Goal: Task Accomplishment & Management: Complete application form

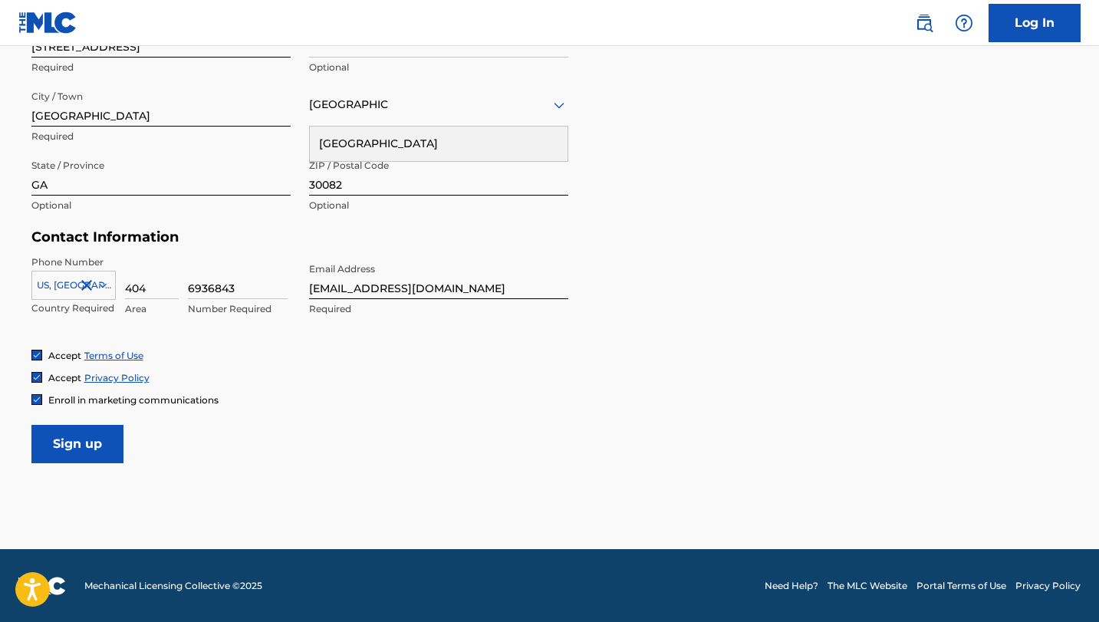
click at [56, 448] on input "Sign up" at bounding box center [77, 444] width 92 height 38
click at [77, 447] on input "Sign up" at bounding box center [77, 444] width 92 height 38
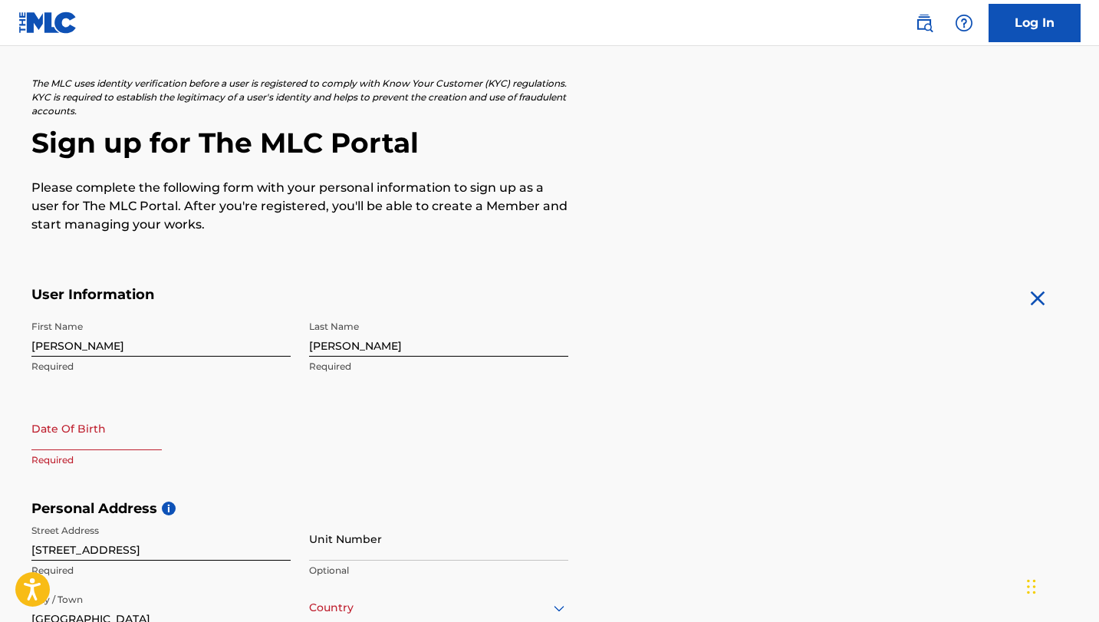
scroll to position [92, 0]
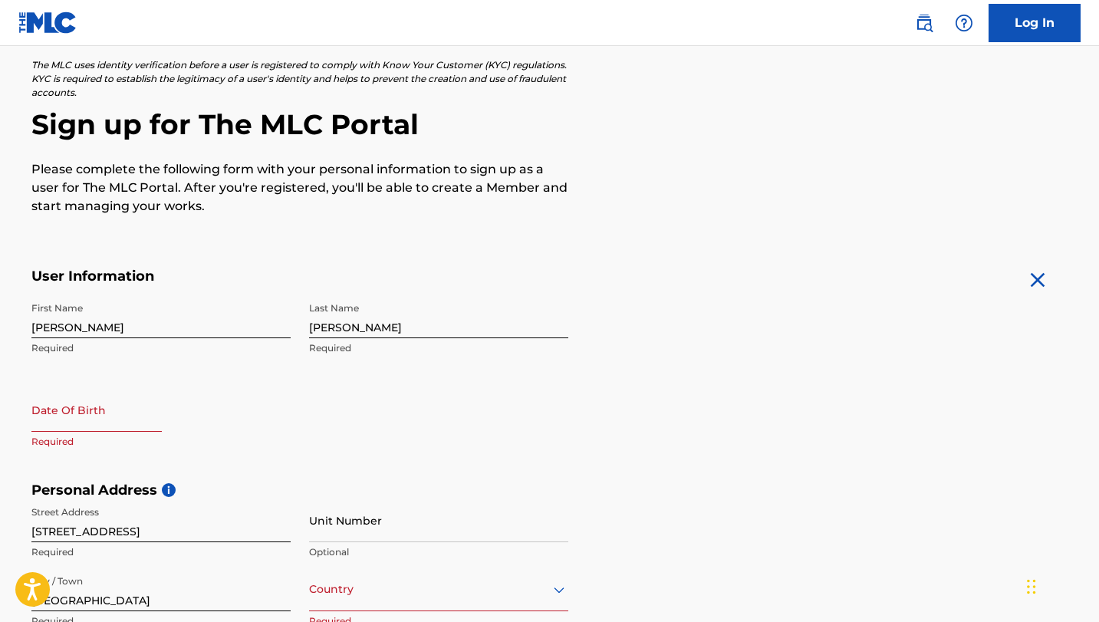
click at [62, 422] on input "text" at bounding box center [96, 410] width 130 height 44
select select "7"
select select "2025"
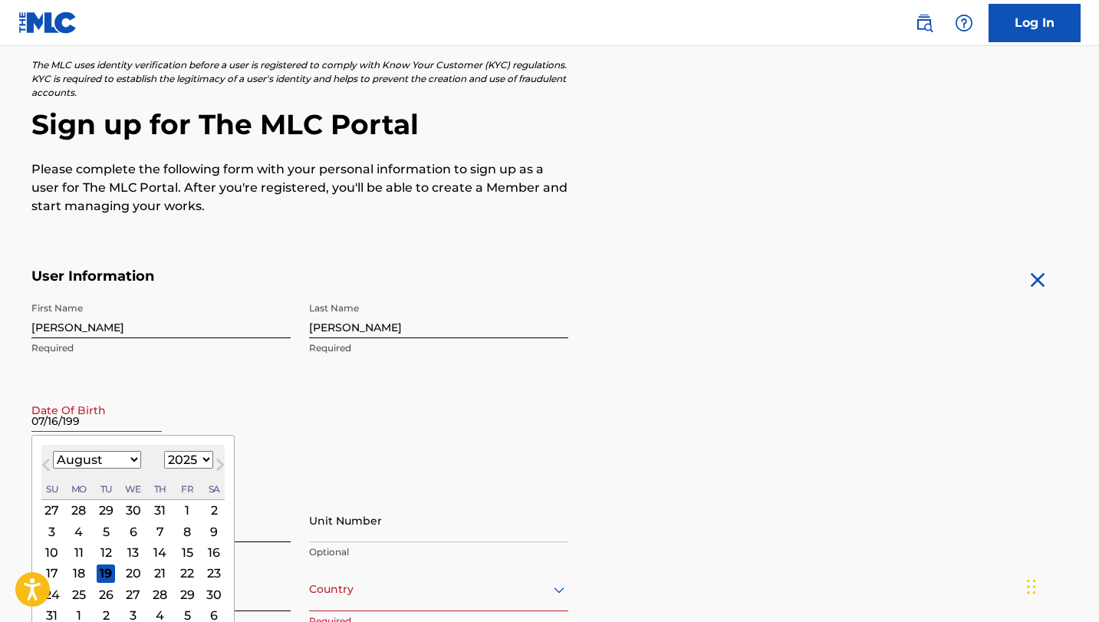
type input "[DATE]"
click at [285, 404] on div "Date Of Birth [DEMOGRAPHIC_DATA] Previous Month Next Month August [DATE] Februa…" at bounding box center [160, 422] width 259 height 69
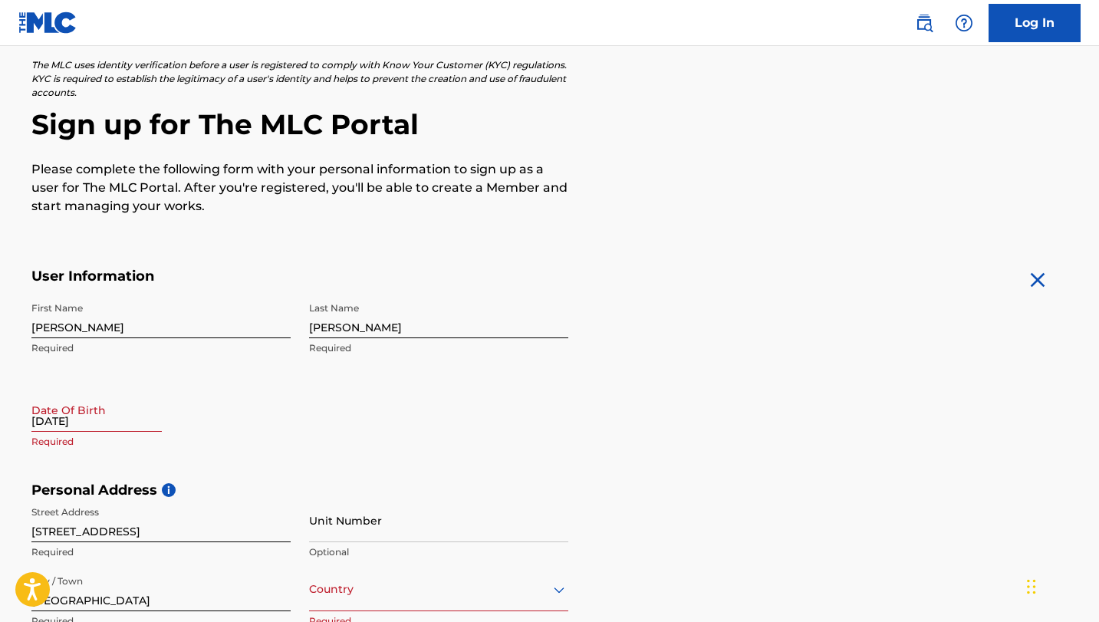
select select "7"
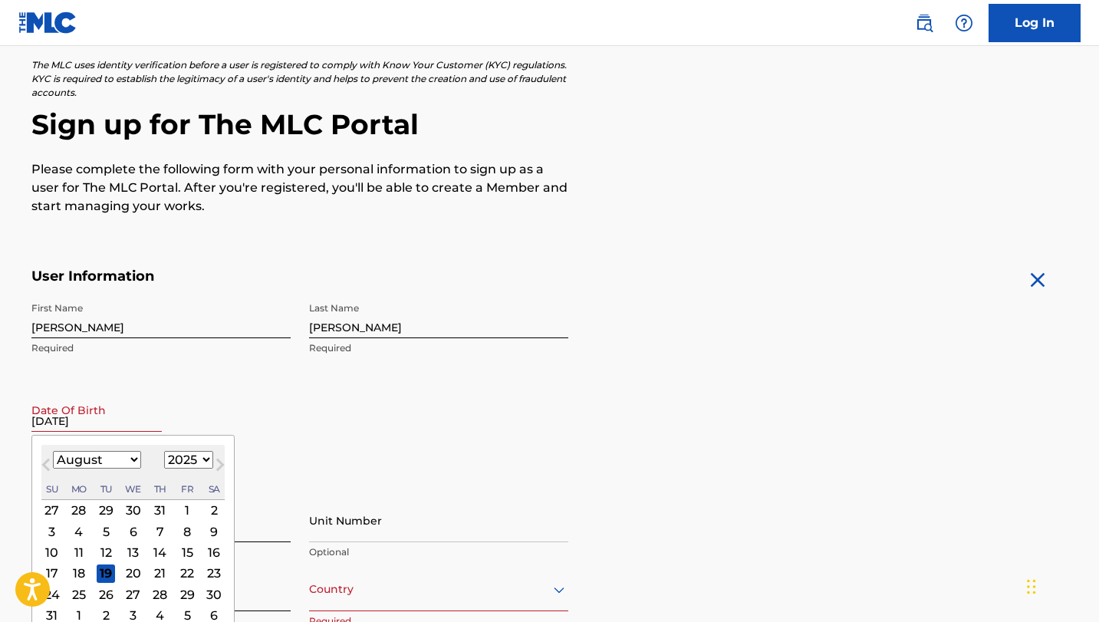
click at [117, 423] on input "[DATE]" at bounding box center [96, 410] width 130 height 44
click at [188, 456] on select "1899 1900 1901 1902 1903 1904 1905 1906 1907 1908 1909 1910 1911 1912 1913 1914…" at bounding box center [188, 460] width 49 height 18
select select "1996"
click at [164, 451] on select "1899 1900 1901 1902 1903 1904 1905 1906 1907 1908 1909 1910 1911 1912 1913 1914…" at bounding box center [188, 460] width 49 height 18
click at [99, 459] on select "January February March April May June July August September October November De…" at bounding box center [97, 460] width 88 height 18
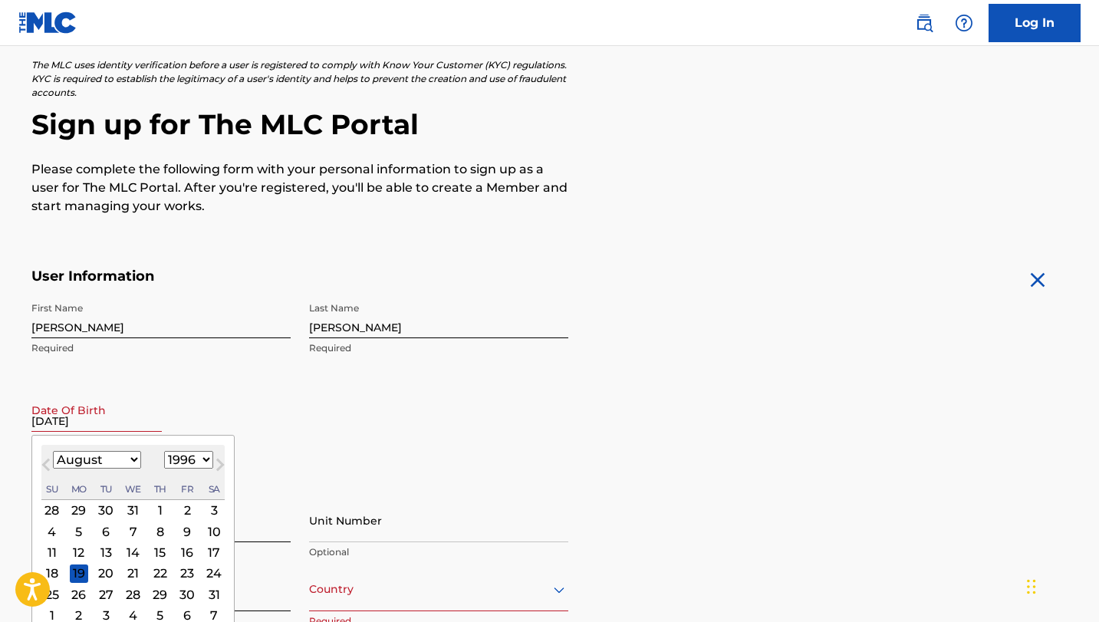
select select "6"
click at [53, 451] on select "January February March April May June July August September October November De…" at bounding box center [97, 460] width 88 height 18
click at [107, 548] on div "16" at bounding box center [106, 552] width 18 height 18
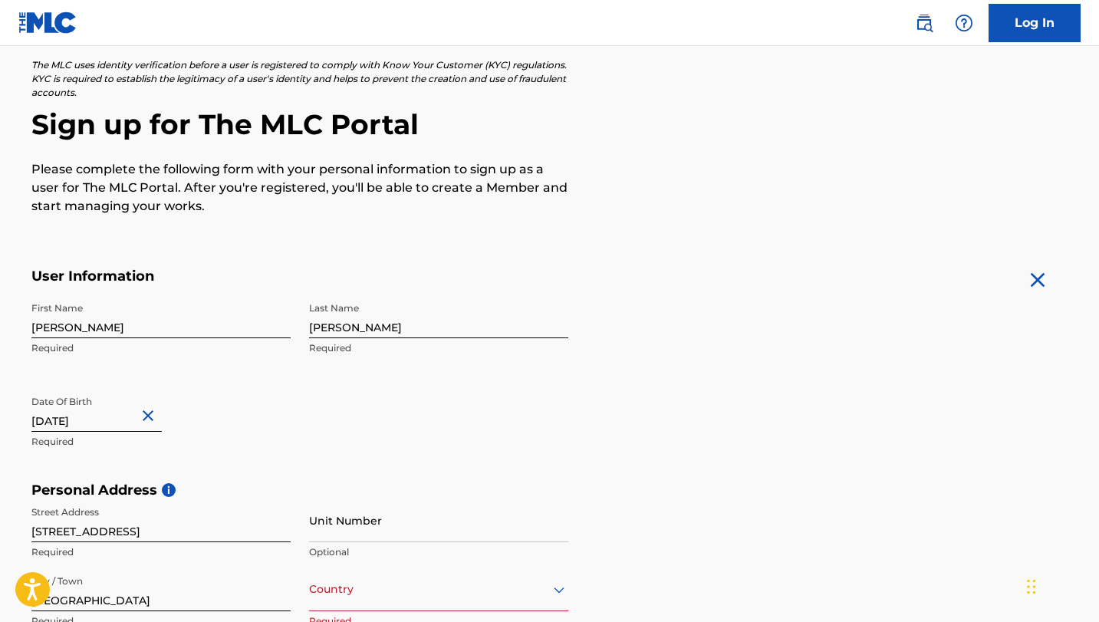
click at [293, 442] on div "First Name [PERSON_NAME] Required Last Name [PERSON_NAME] Required Date Of Birt…" at bounding box center [299, 388] width 537 height 187
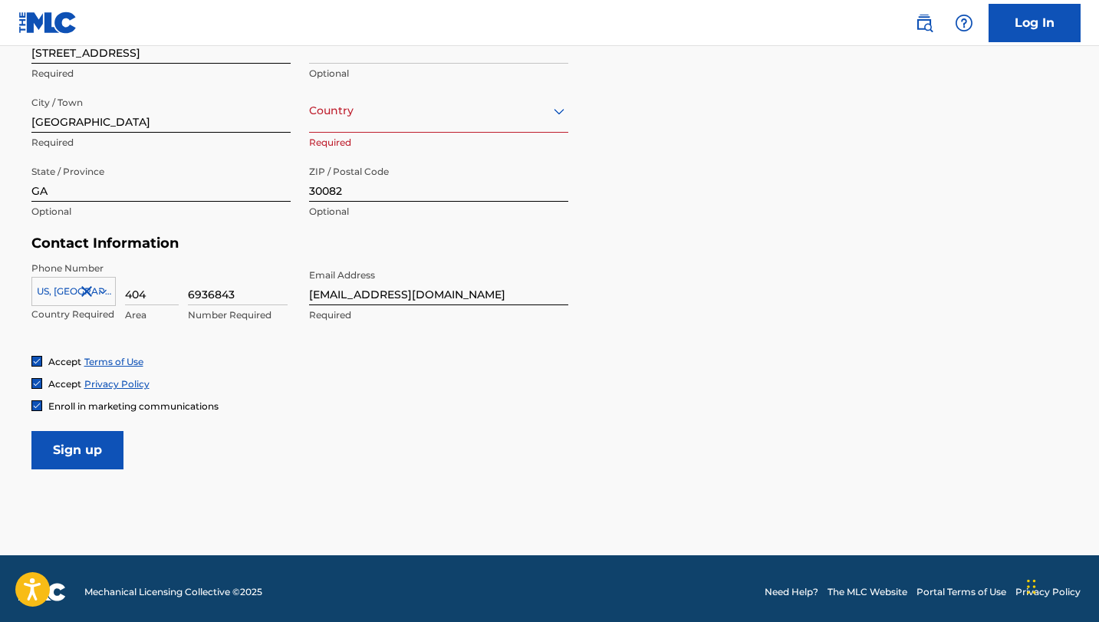
scroll to position [572, 0]
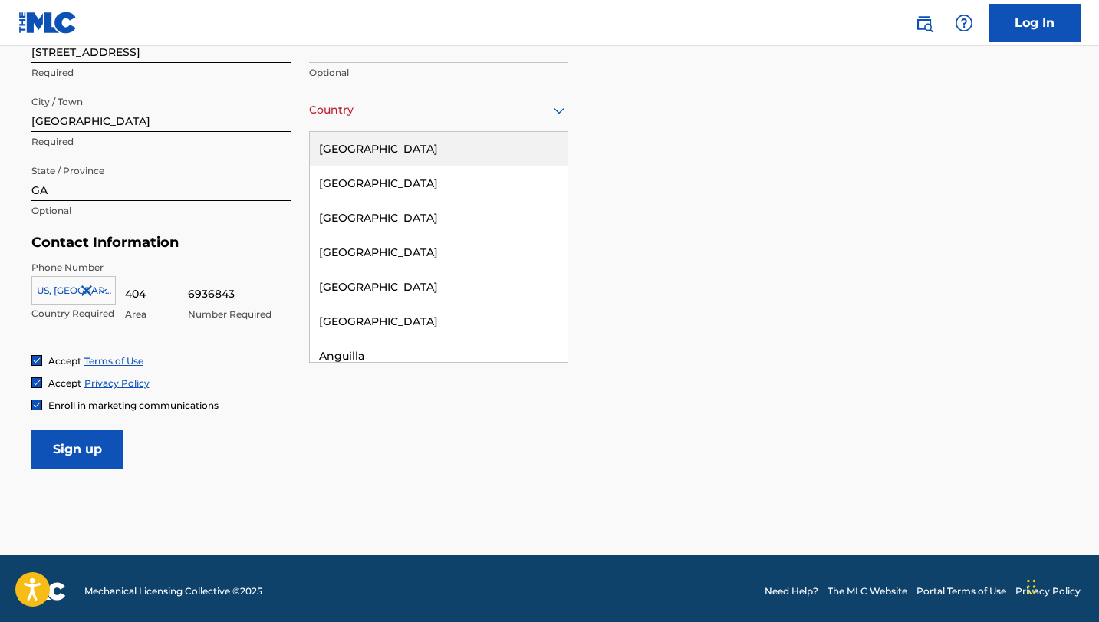
click at [357, 125] on div "Country [GEOGRAPHIC_DATA]" at bounding box center [438, 110] width 259 height 44
click at [357, 147] on div "[GEOGRAPHIC_DATA]" at bounding box center [439, 149] width 258 height 35
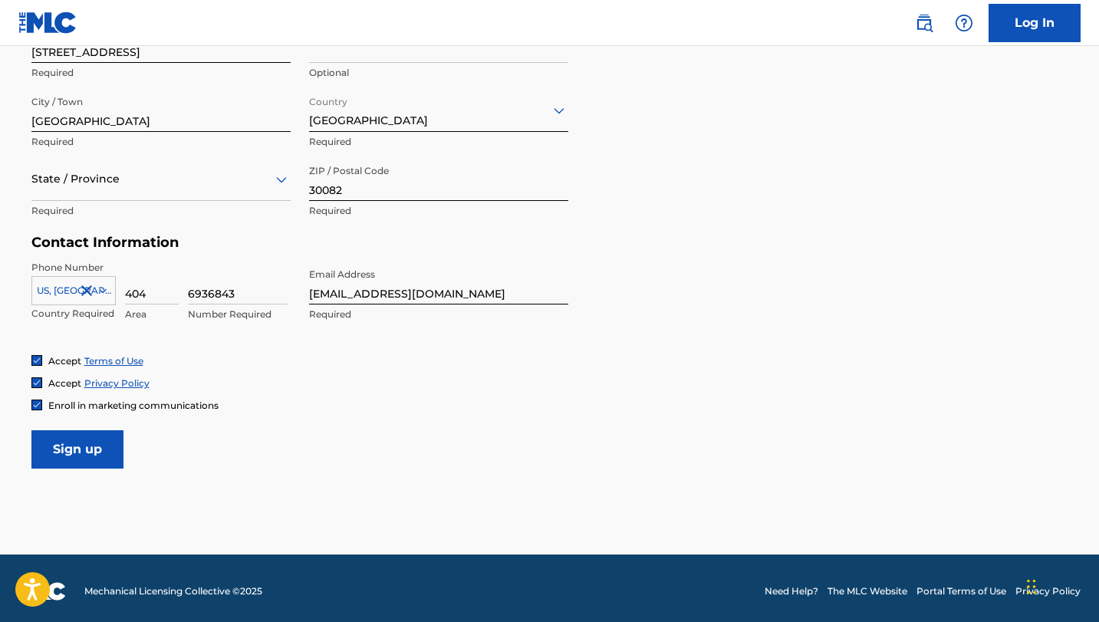
click at [81, 451] on input "Sign up" at bounding box center [77, 449] width 92 height 38
click at [137, 196] on div "State / Province" at bounding box center [160, 179] width 259 height 44
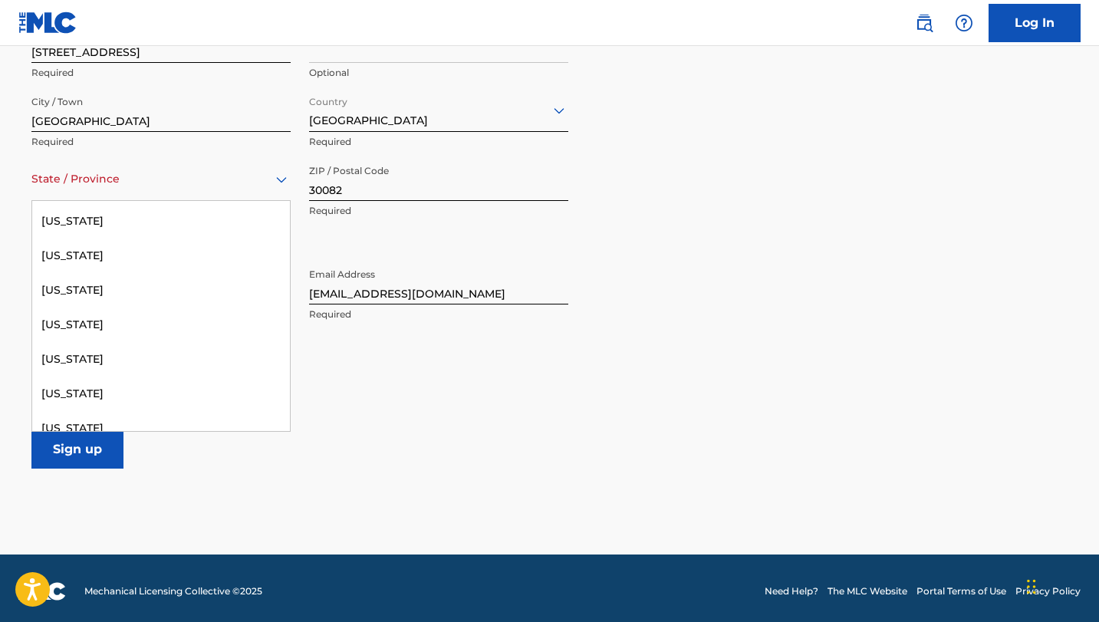
scroll to position [308, 0]
click at [111, 278] on div "[US_STATE]" at bounding box center [161, 289] width 258 height 35
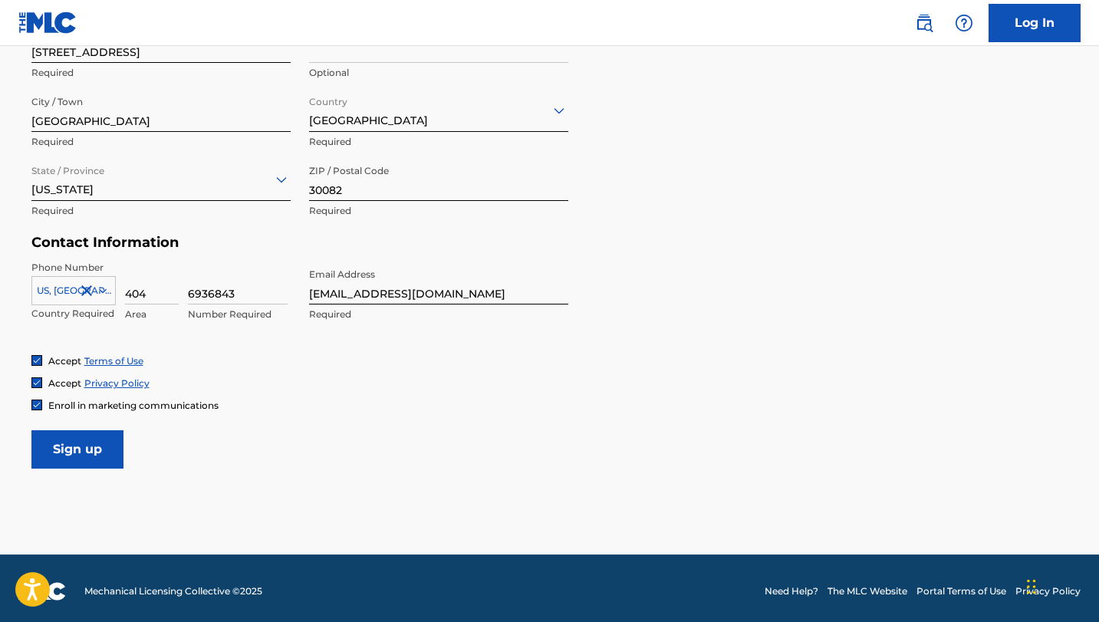
click at [103, 457] on input "Sign up" at bounding box center [77, 449] width 92 height 38
